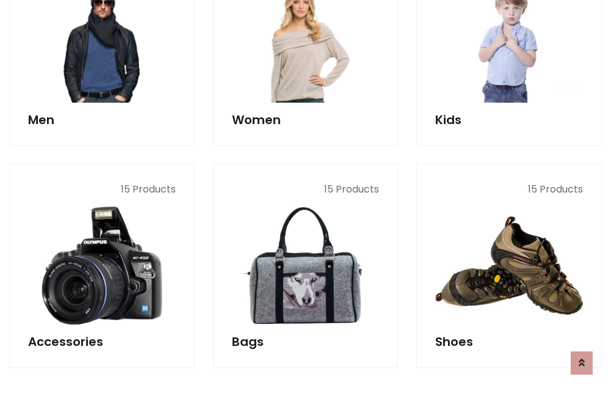
scroll to position [408, 0]
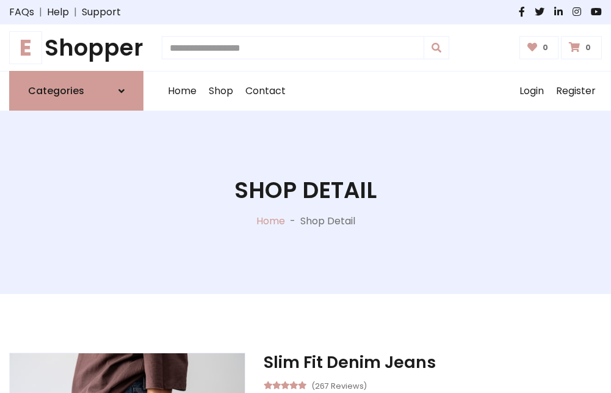
click at [76, 48] on h1 "E Shopper" at bounding box center [76, 47] width 134 height 27
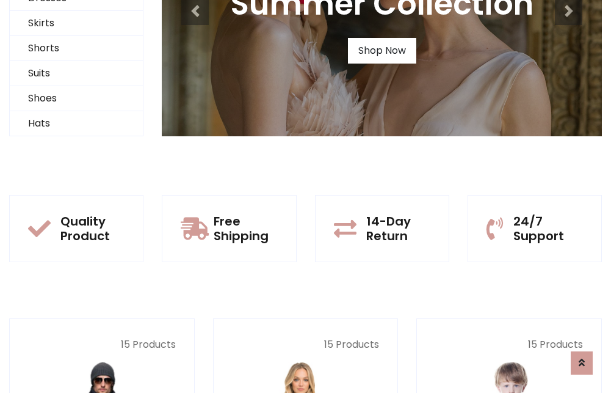
scroll to position [118, 0]
